Goal: Task Accomplishment & Management: Complete application form

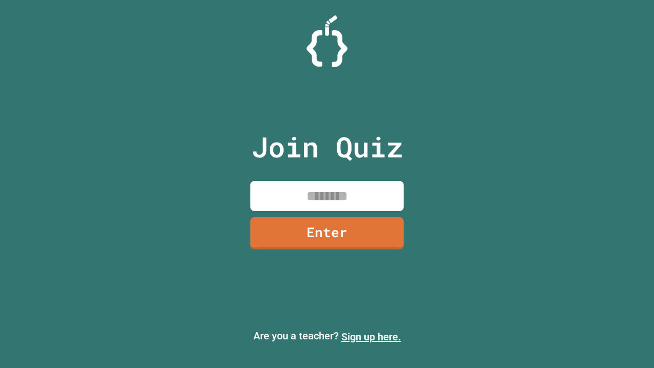
click at [371, 337] on link "Sign up here." at bounding box center [371, 337] width 60 height 12
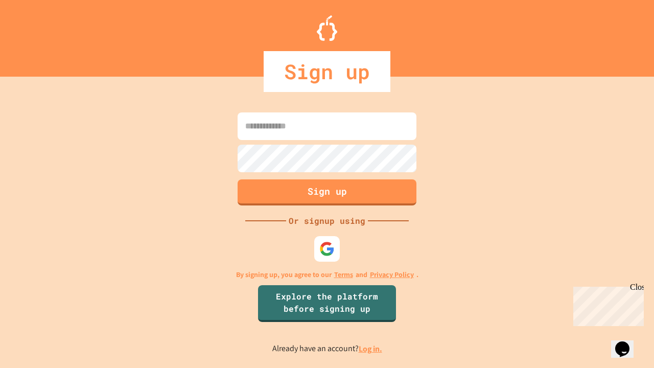
click at [371, 349] on link "Log in." at bounding box center [371, 349] width 24 height 11
